Goal: Information Seeking & Learning: Compare options

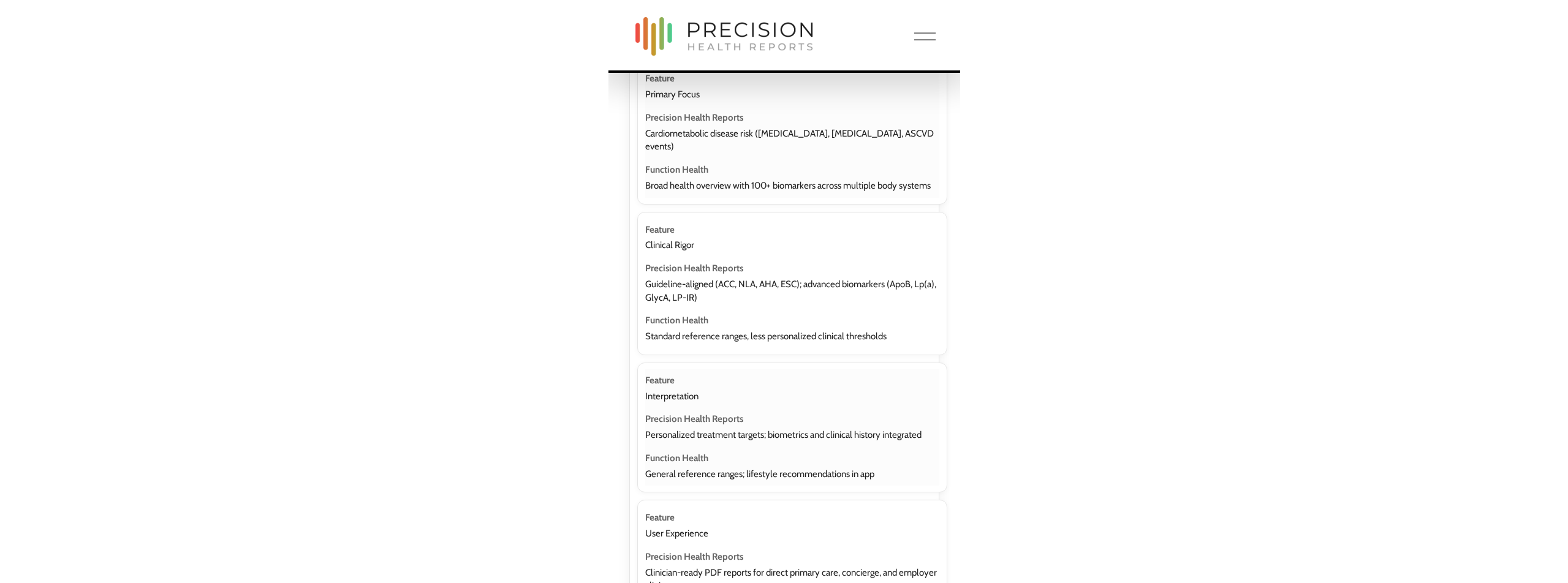
scroll to position [1692, 0]
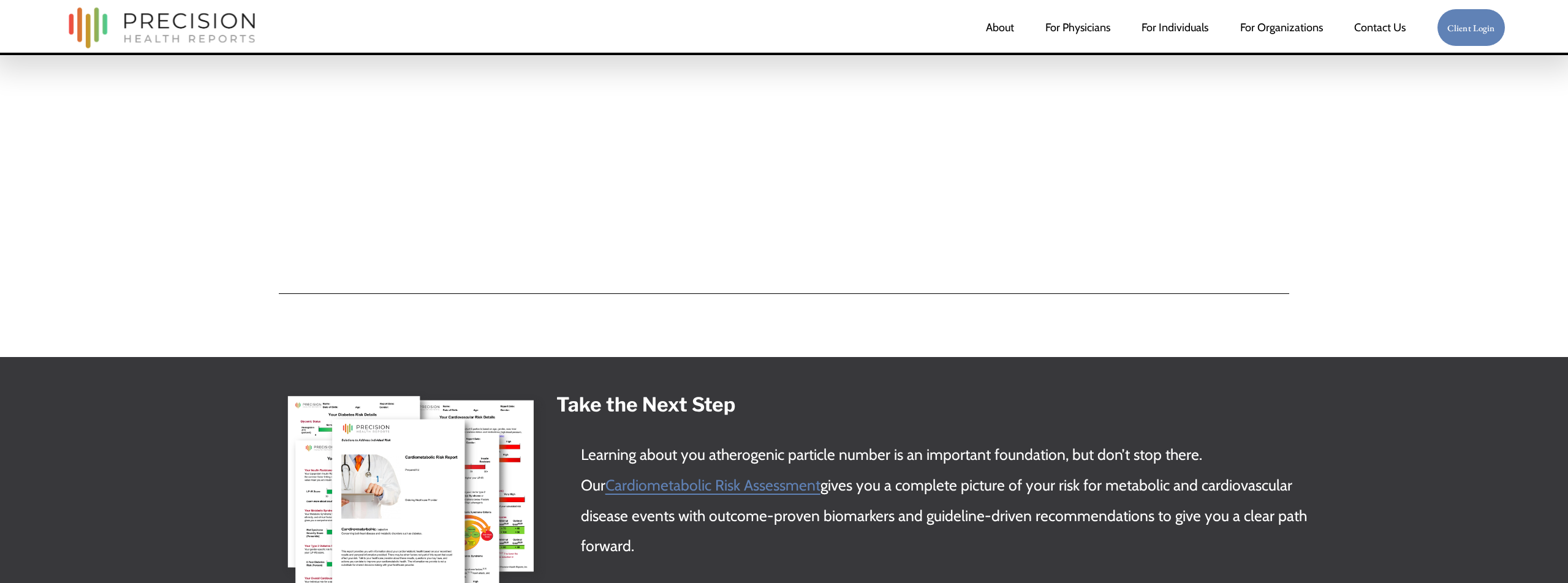
scroll to position [4761, 0]
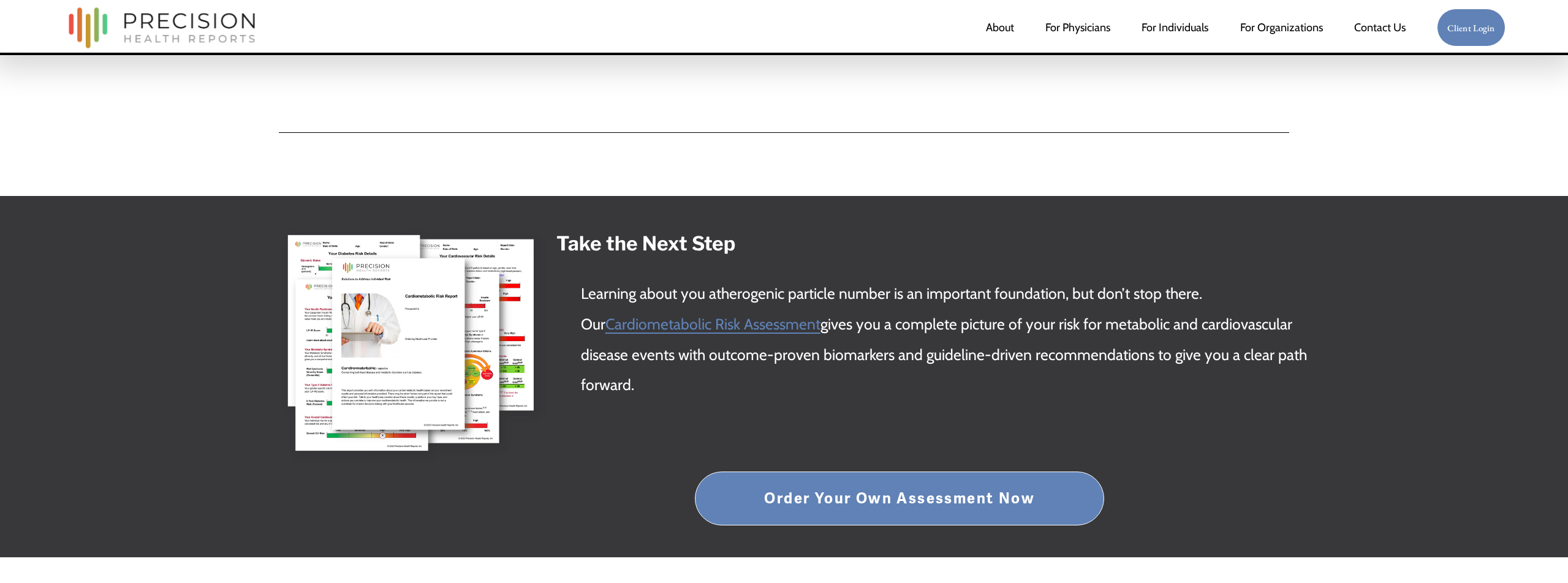
drag, startPoint x: 571, startPoint y: 243, endPoint x: 555, endPoint y: 235, distance: 17.9
click at [569, 242] on strong "Take the Next Step" at bounding box center [646, 244] width 179 height 24
drag, startPoint x: 560, startPoint y: 241, endPoint x: 667, endPoint y: 374, distance: 170.7
click at [667, 374] on div "Take the Next Step Learning about you atherogenic particle number is an importa…" at bounding box center [946, 314] width 780 height 173
copy div "Take the Next Step Learning about you atherogenic particle number is an importa…"
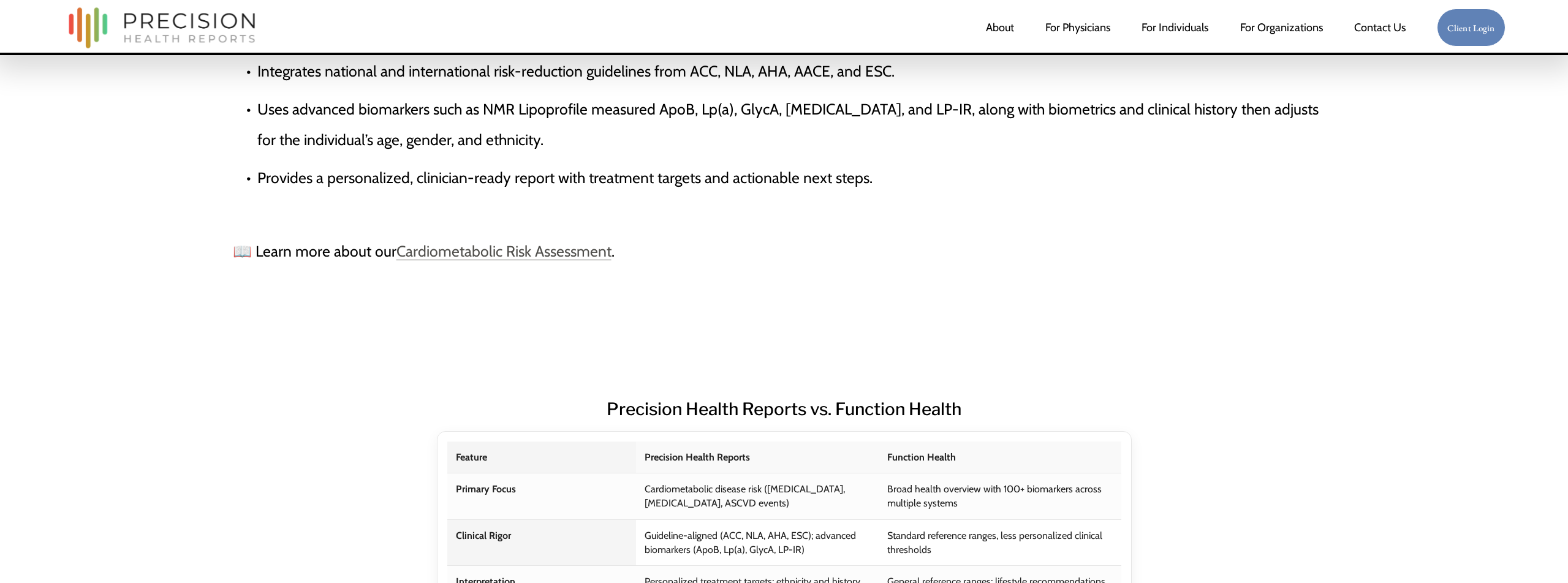
scroll to position [1023, 0]
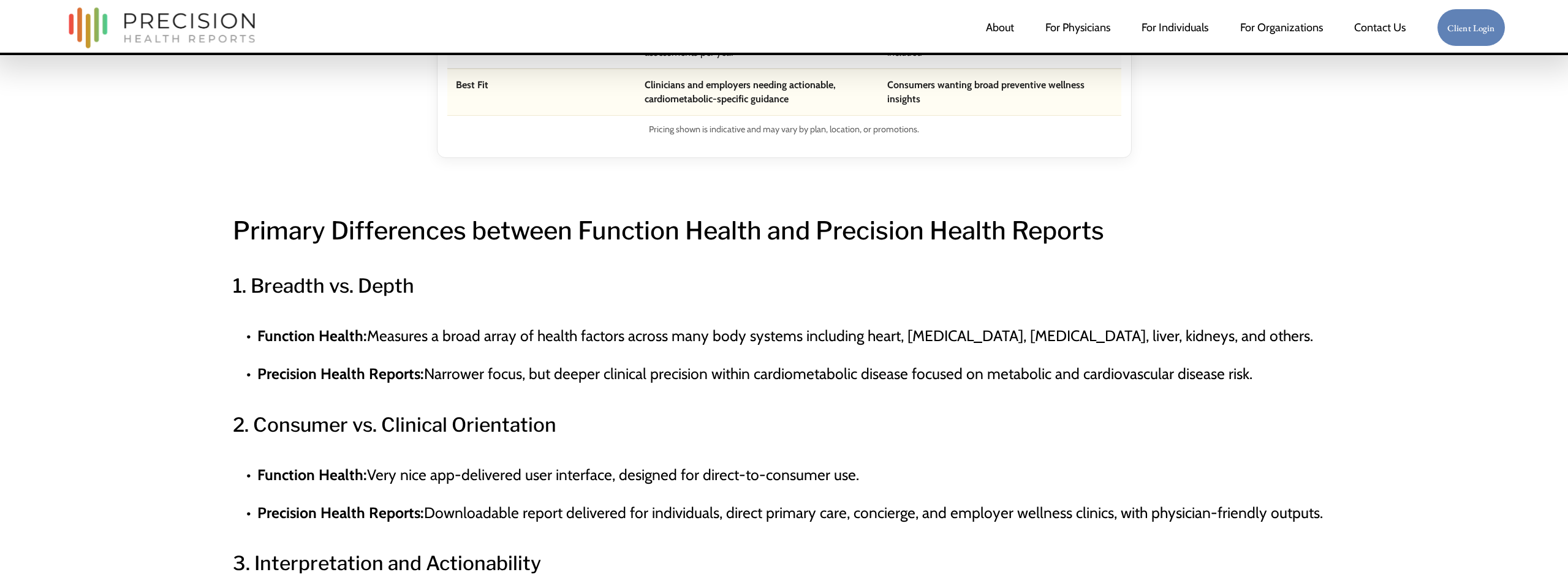
scroll to position [1530, 0]
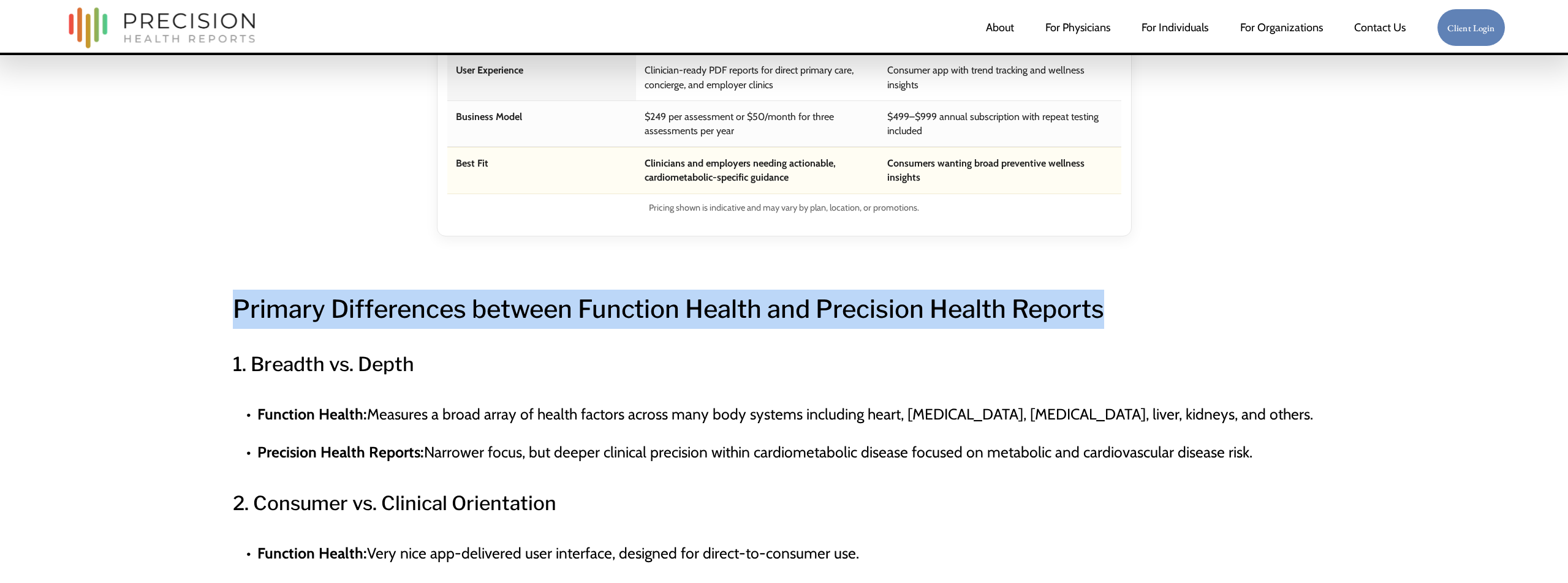
drag, startPoint x: 238, startPoint y: 308, endPoint x: 1118, endPoint y: 314, distance: 880.0
click at [1118, 314] on h2 "Primary Differences between Function Health and Precision Health Reports" at bounding box center [784, 308] width 1103 height 39
copy h2 "Primary Differences between Function Health and Precision Health Reports"
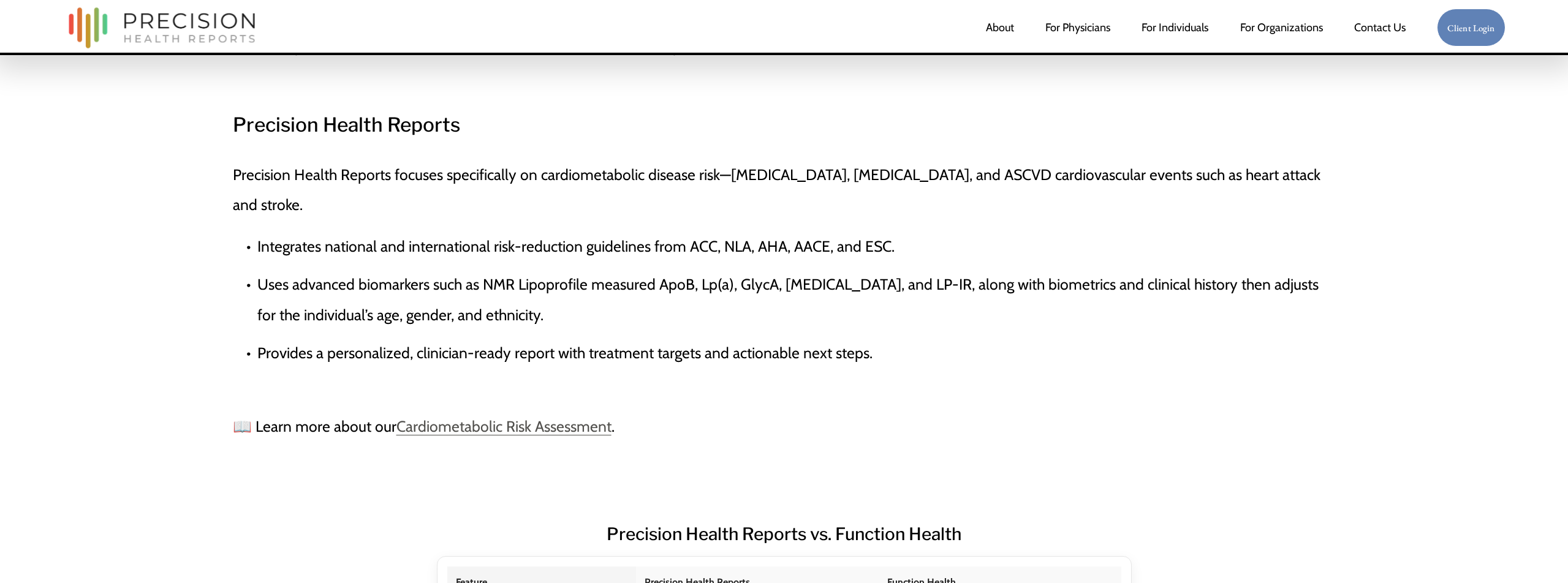
scroll to position [812, 0]
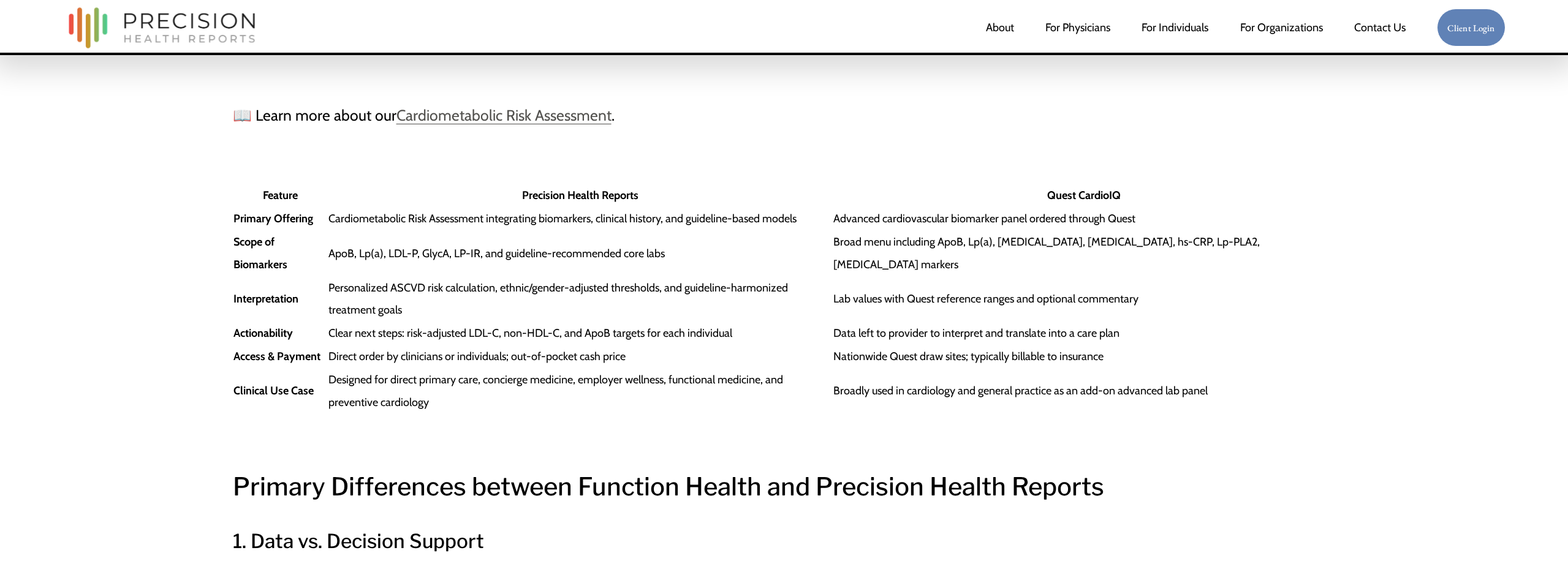
scroll to position [1071, 0]
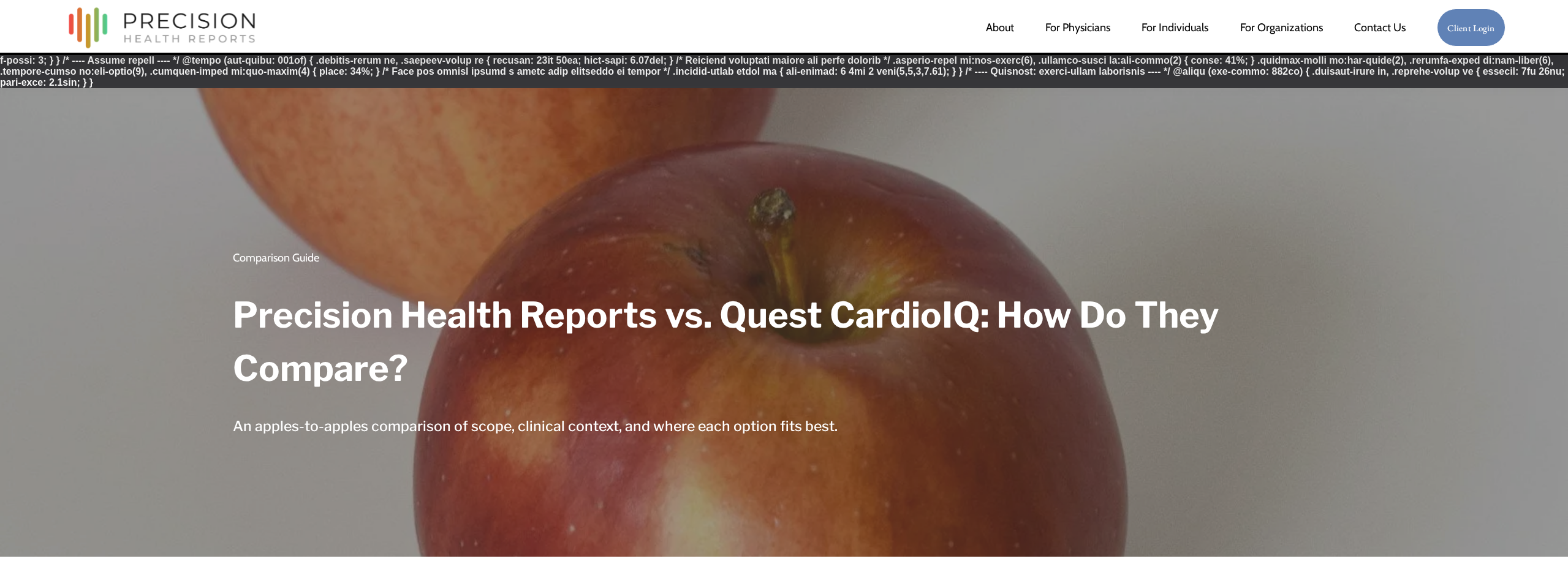
scroll to position [1071, 0]
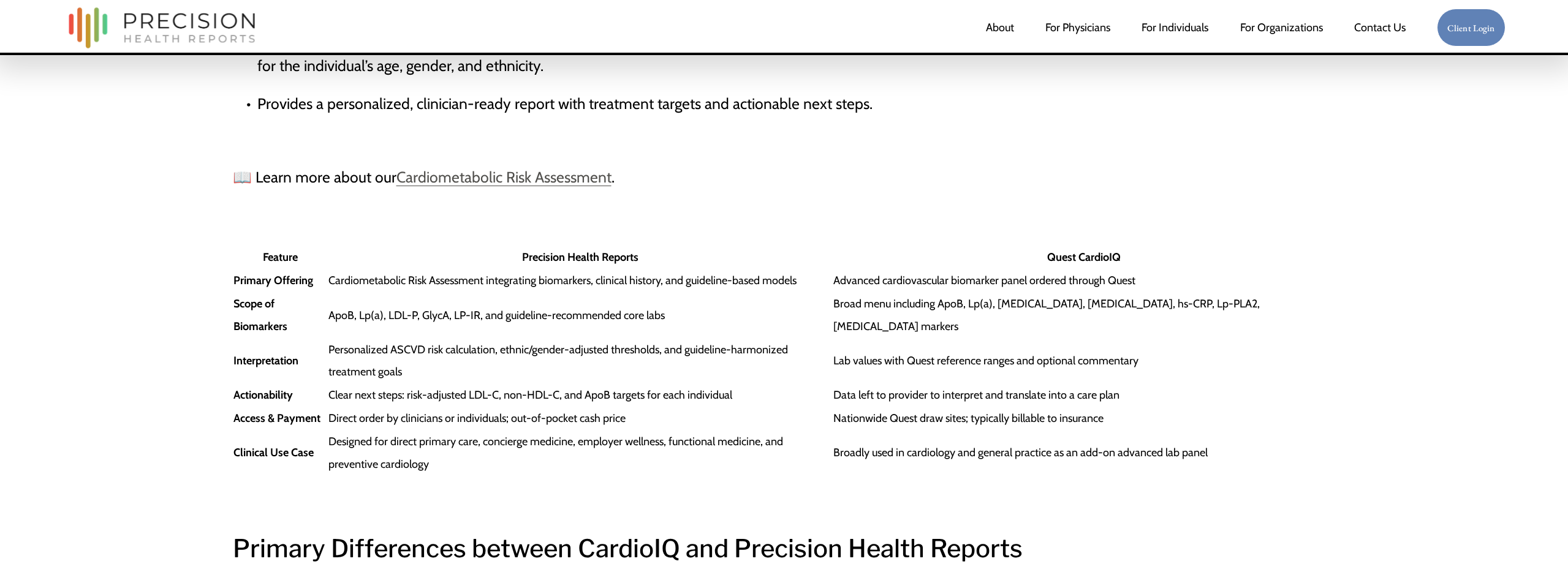
scroll to position [1076, 0]
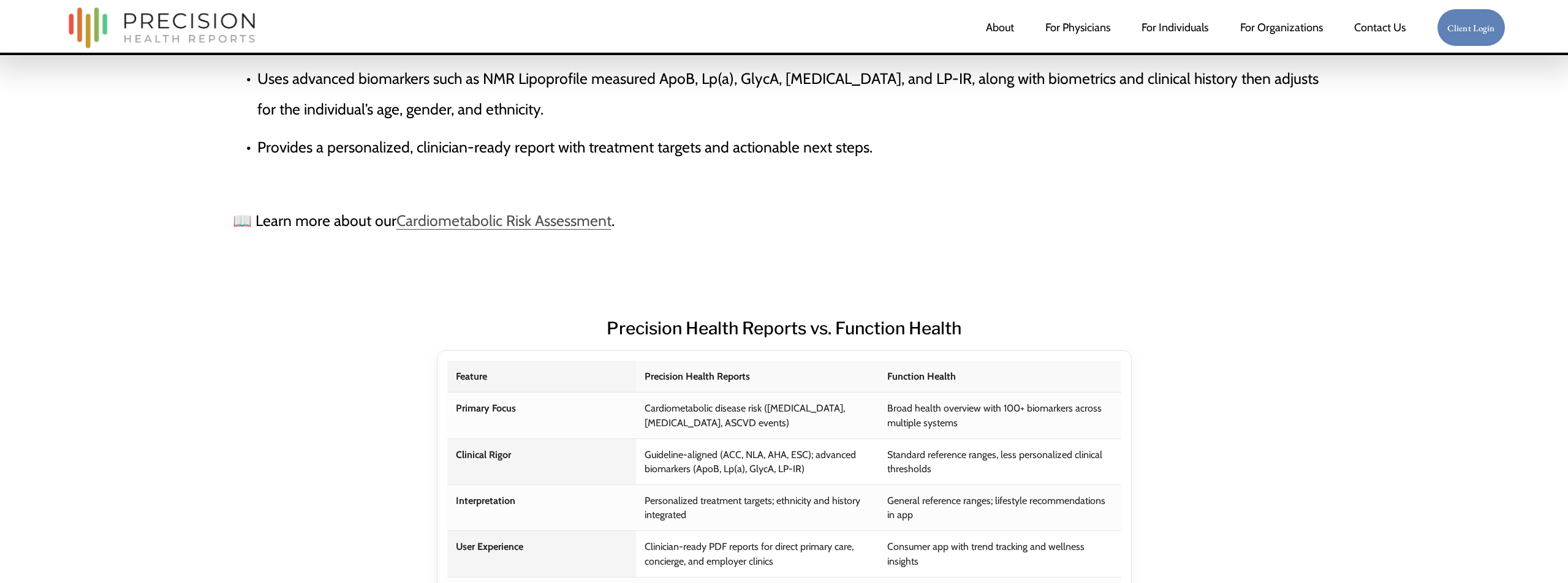
scroll to position [1101, 0]
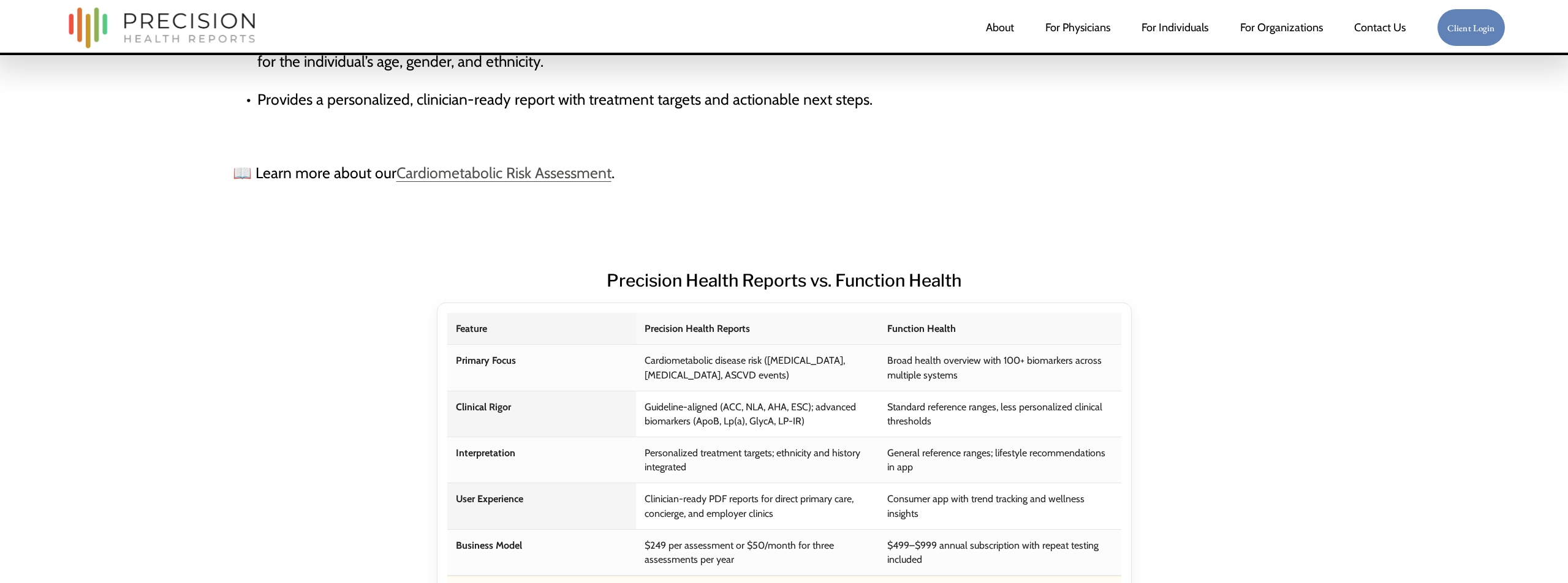
click at [731, 278] on h2 "Precision Health Reports vs. Function Health" at bounding box center [784, 280] width 1103 height 27
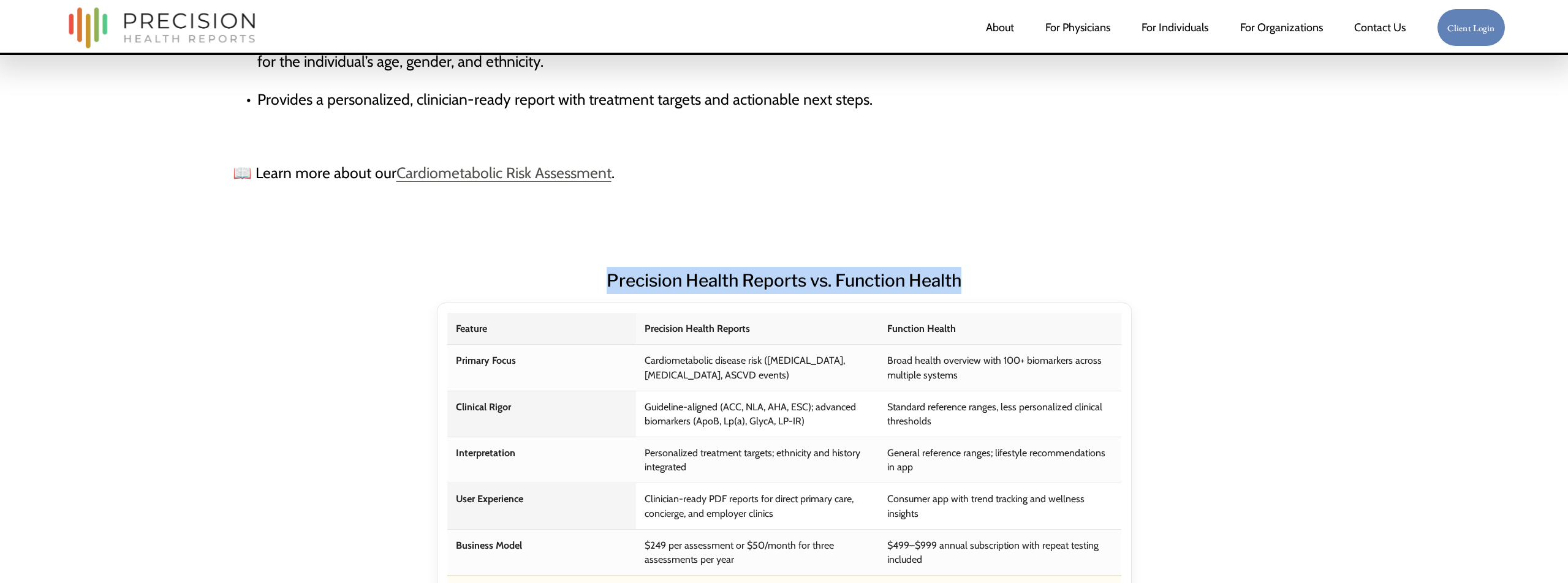
drag, startPoint x: 610, startPoint y: 278, endPoint x: 966, endPoint y: 278, distance: 356.0
click at [966, 278] on h2 "Precision Health Reports vs. Function Health" at bounding box center [784, 280] width 1103 height 27
copy h2 "Precision Health Reports vs. Function Health"
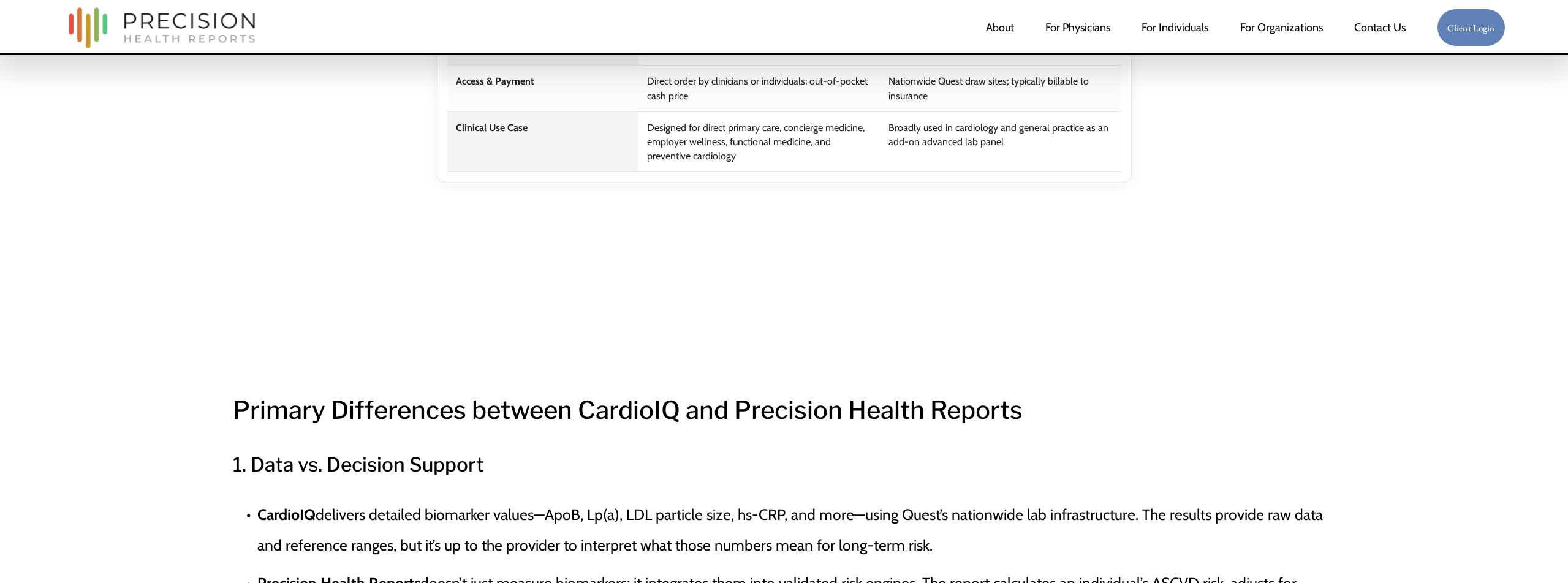
scroll to position [1458, 0]
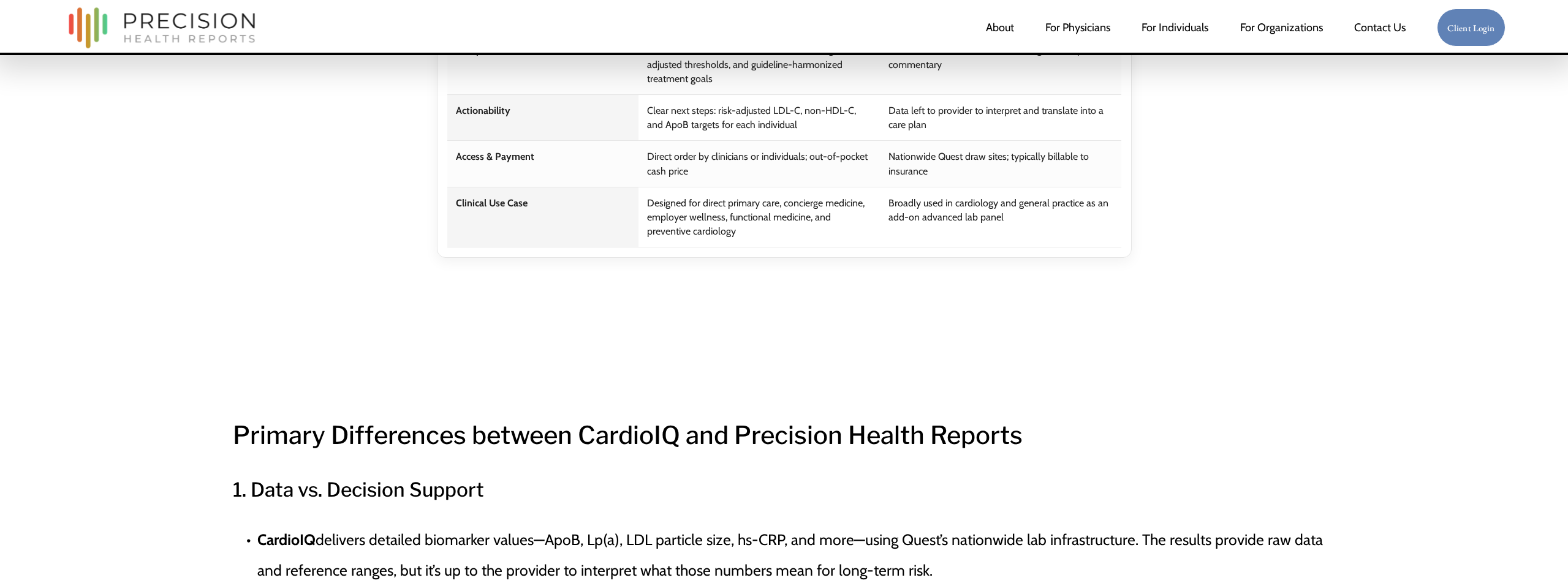
scroll to position [1380, 0]
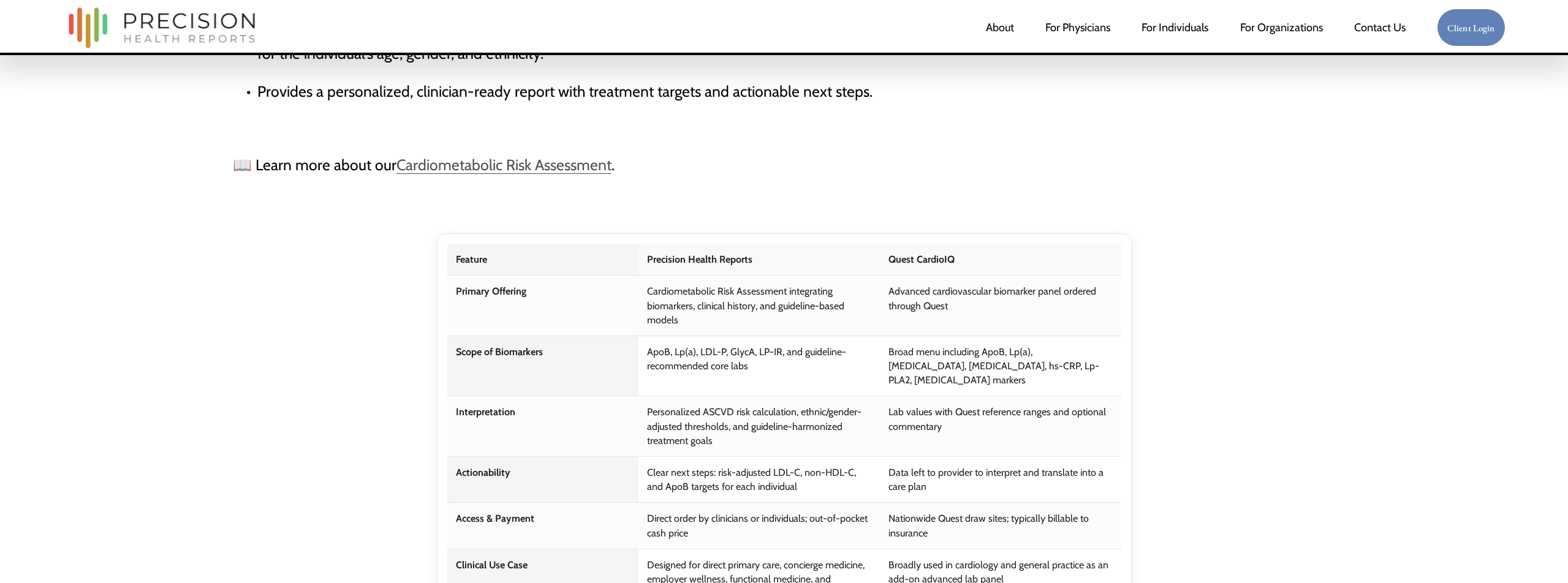
scroll to position [1032, 0]
